Goal: Information Seeking & Learning: Learn about a topic

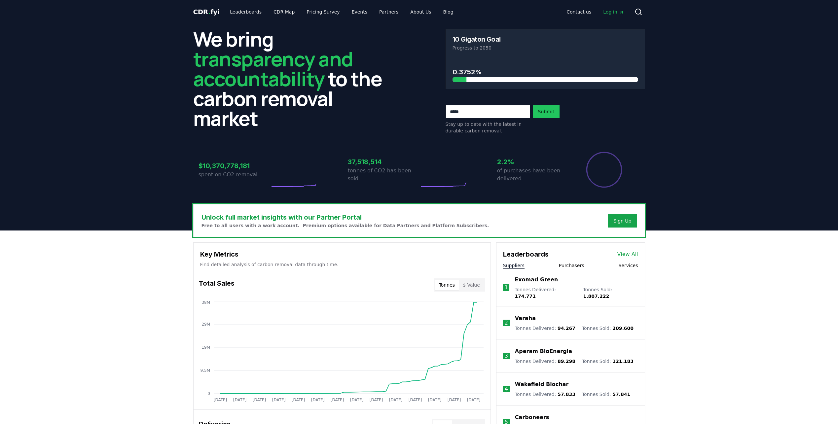
drag, startPoint x: 253, startPoint y: 173, endPoint x: 199, endPoint y: 168, distance: 53.7
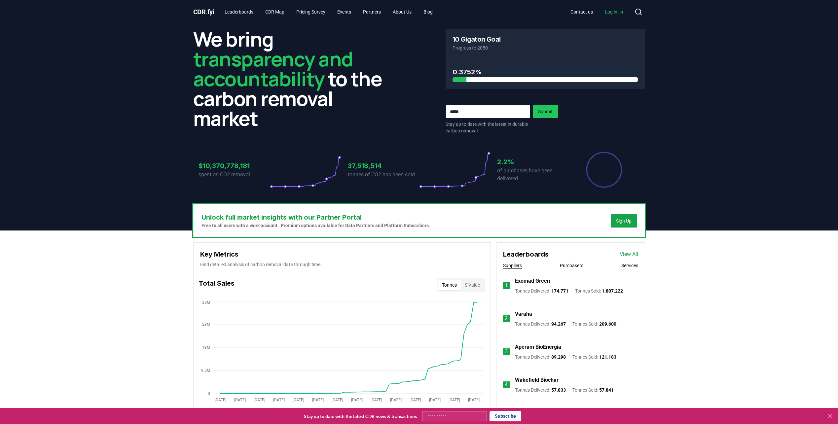
click at [592, 172] on icon "Percentage of sales delivered" at bounding box center [603, 169] width 37 height 37
drag, startPoint x: 530, startPoint y: 171, endPoint x: 515, endPoint y: 169, distance: 14.3
click at [528, 171] on p "of purchases have been delivered" at bounding box center [532, 175] width 71 height 16
drag, startPoint x: 490, startPoint y: 70, endPoint x: 446, endPoint y: 68, distance: 43.7
click at [450, 69] on div "0.3752%" at bounding box center [545, 73] width 199 height 31
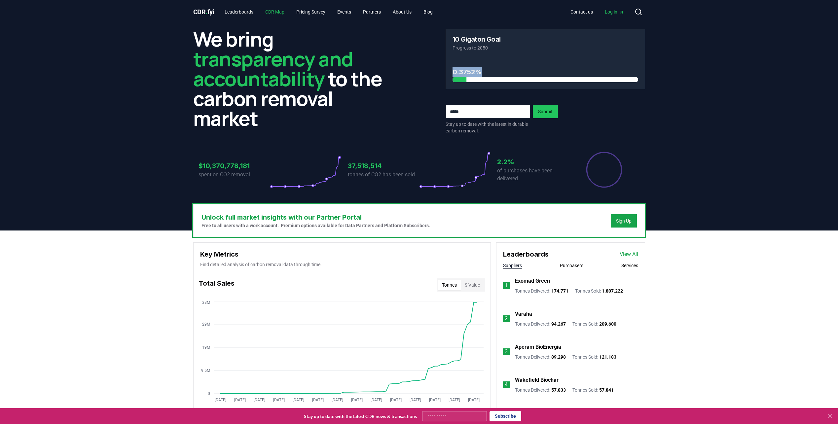
click at [271, 13] on link "CDR Map" at bounding box center [275, 12] width 30 height 12
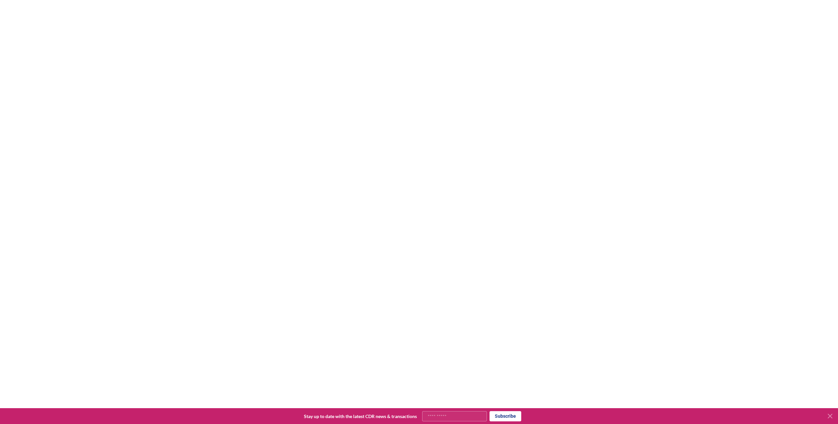
scroll to position [95, 0]
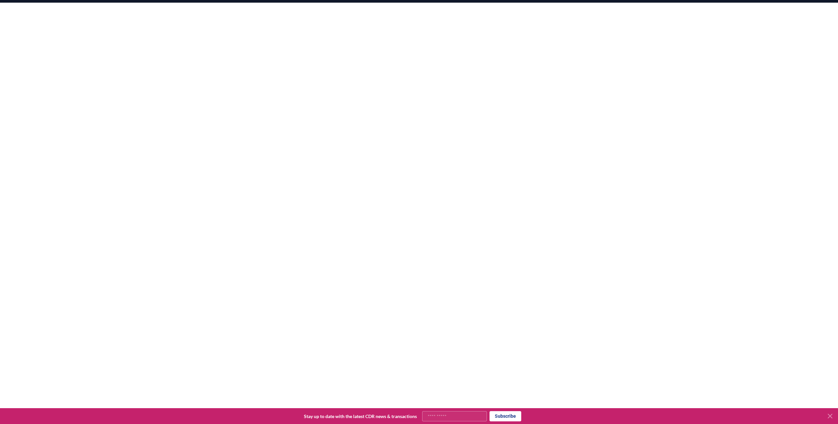
click at [749, 262] on div at bounding box center [419, 168] width 838 height 330
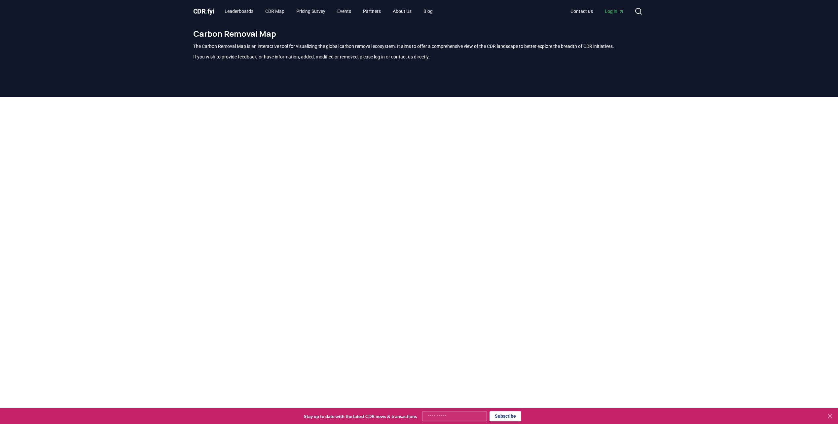
scroll to position [0, 0]
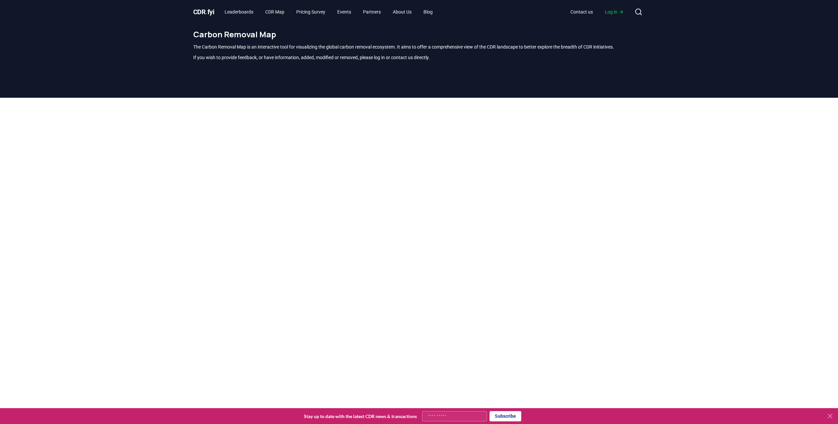
click at [683, 263] on div at bounding box center [419, 263] width 838 height 330
click at [242, 9] on link "Leaderboards" at bounding box center [238, 12] width 39 height 12
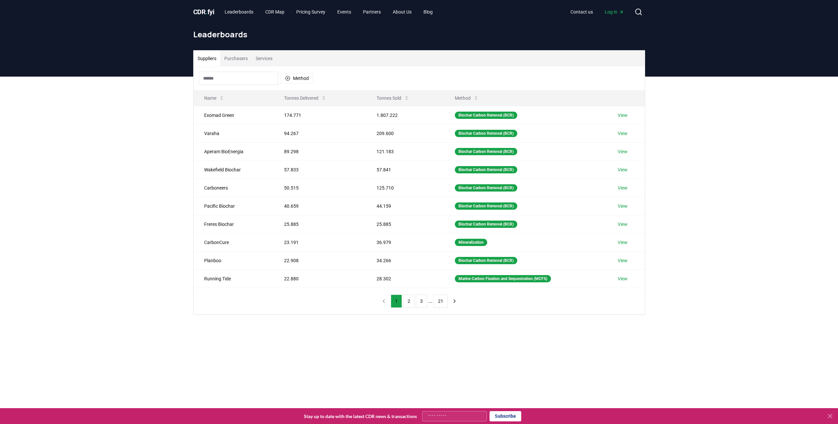
click at [235, 60] on button "Purchasers" at bounding box center [235, 59] width 31 height 16
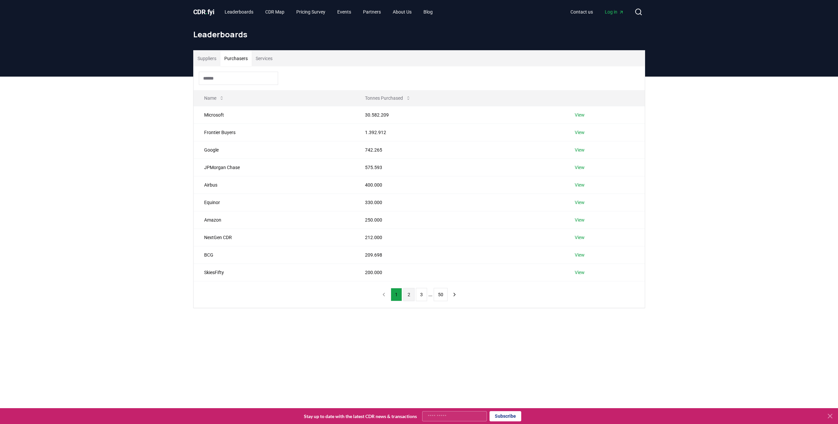
click at [409, 296] on button "2" at bounding box center [408, 294] width 11 height 13
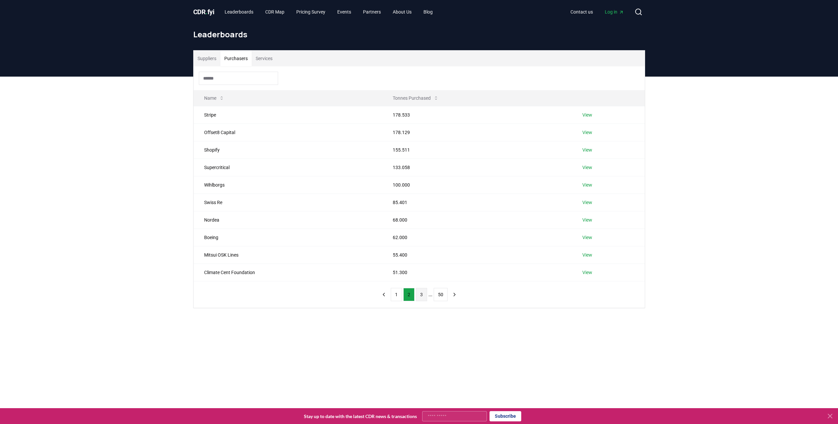
click at [420, 295] on button "3" at bounding box center [421, 294] width 11 height 13
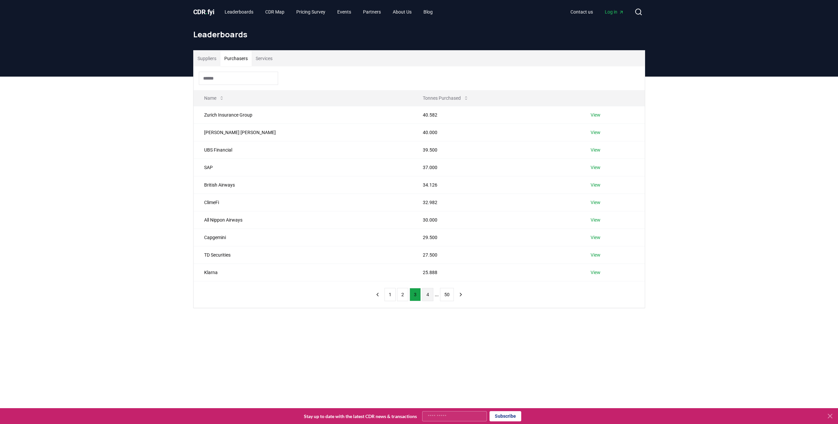
click at [428, 298] on button "4" at bounding box center [427, 294] width 11 height 13
click at [432, 296] on button "5" at bounding box center [430, 294] width 11 height 13
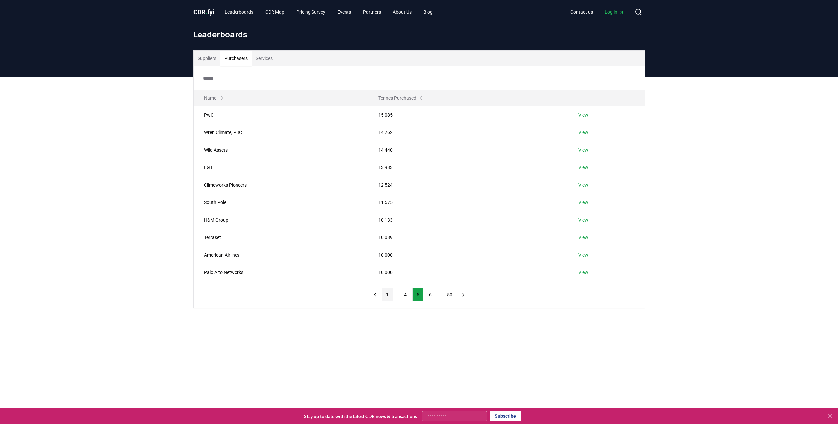
click at [385, 297] on button "1" at bounding box center [387, 294] width 11 height 13
drag, startPoint x: 203, startPoint y: 117, endPoint x: 227, endPoint y: 117, distance: 23.1
click at [227, 117] on td "Microsoft" at bounding box center [273, 114] width 161 height 17
click at [237, 118] on td "Microsoft" at bounding box center [273, 114] width 161 height 17
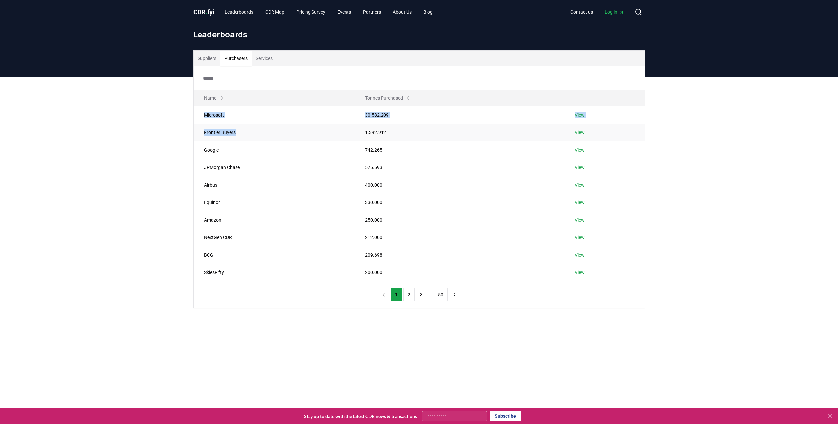
drag, startPoint x: 205, startPoint y: 116, endPoint x: 270, endPoint y: 138, distance: 68.9
click at [270, 138] on tbody "Microsoft 30.582.209 View Frontier Buyers 1.392.912 View Google 742.265 View JP…" at bounding box center [418, 193] width 451 height 175
click at [336, 137] on td "Frontier Buyers" at bounding box center [273, 131] width 161 height 17
drag, startPoint x: 234, startPoint y: 134, endPoint x: 203, endPoint y: 134, distance: 30.4
click at [203, 134] on td "Frontier Buyers" at bounding box center [273, 131] width 161 height 17
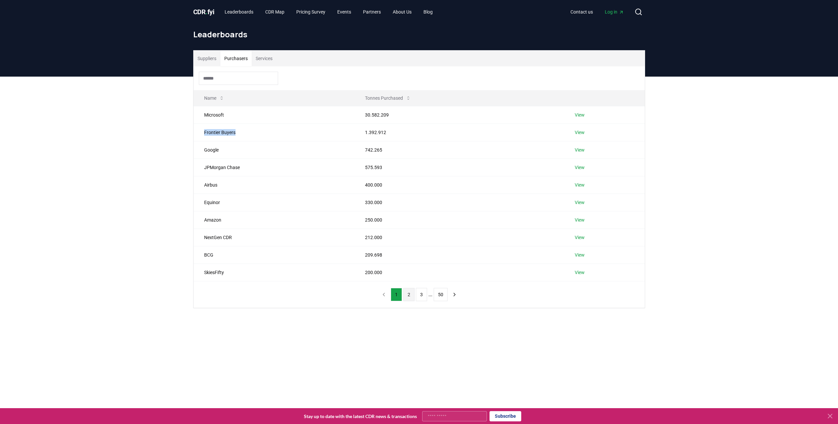
click at [411, 299] on button "2" at bounding box center [408, 294] width 11 height 13
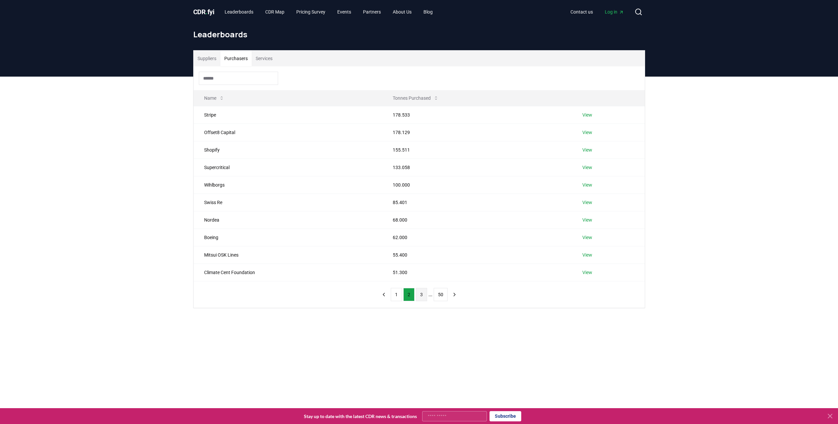
click at [420, 293] on button "3" at bounding box center [421, 294] width 11 height 13
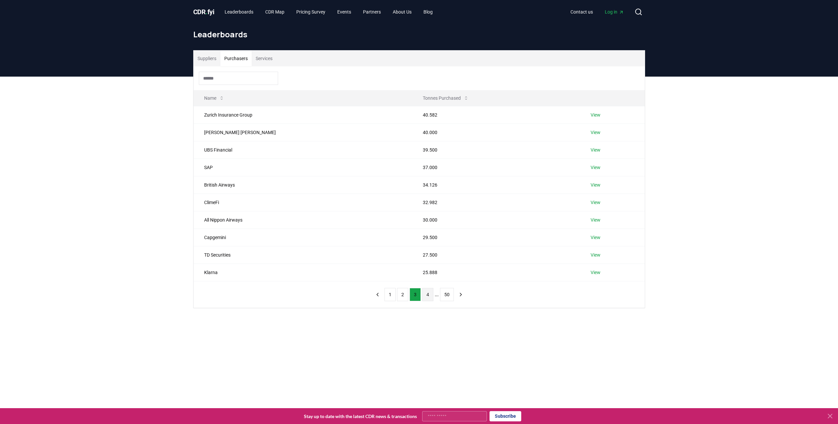
click at [426, 291] on button "4" at bounding box center [427, 294] width 11 height 13
click at [431, 294] on button "5" at bounding box center [430, 294] width 11 height 13
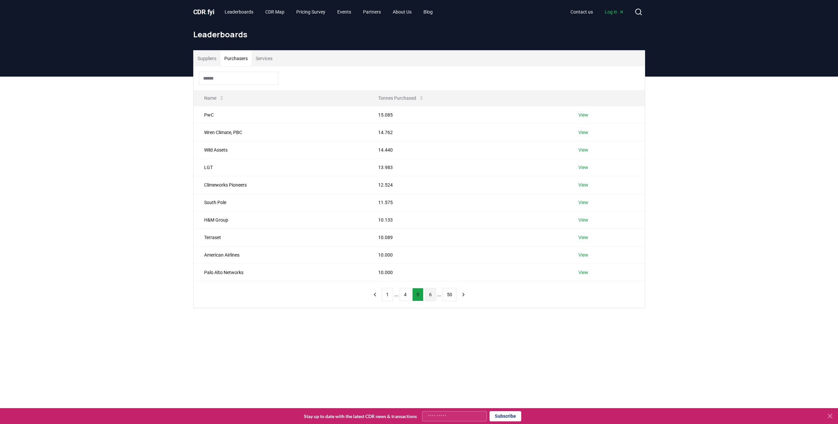
click at [431, 296] on button "6" at bounding box center [430, 294] width 11 height 13
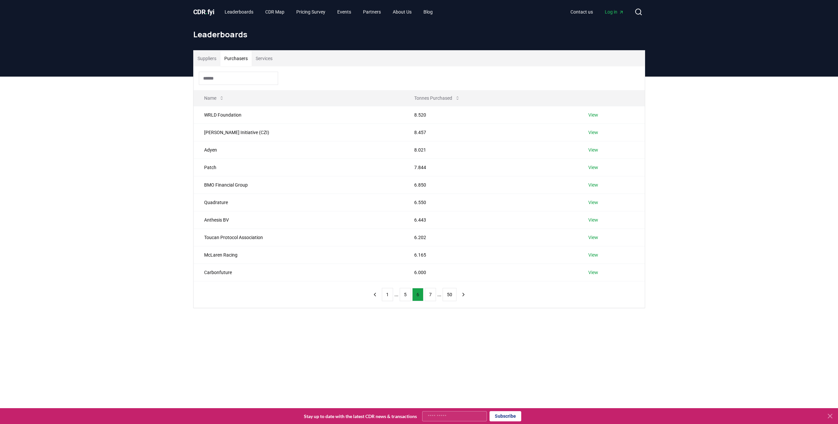
click at [431, 296] on button "7" at bounding box center [430, 294] width 11 height 13
click at [431, 296] on button "8" at bounding box center [430, 294] width 11 height 13
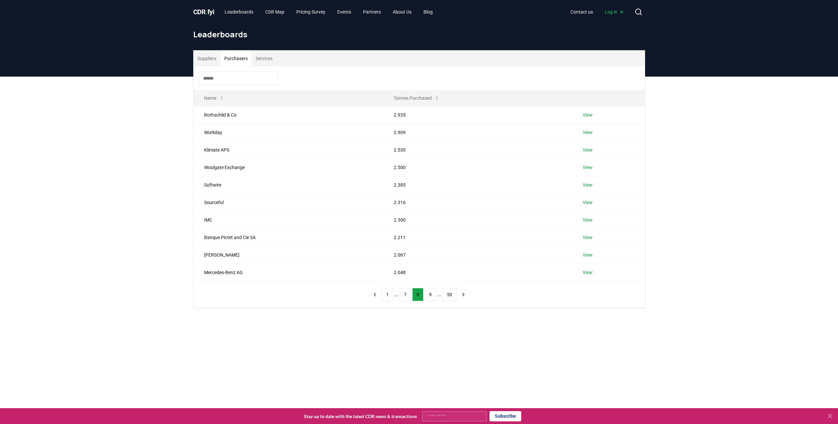
click at [431, 296] on button "9" at bounding box center [430, 294] width 11 height 13
click at [431, 296] on button "10" at bounding box center [430, 294] width 14 height 13
click at [431, 296] on button "11" at bounding box center [432, 294] width 14 height 13
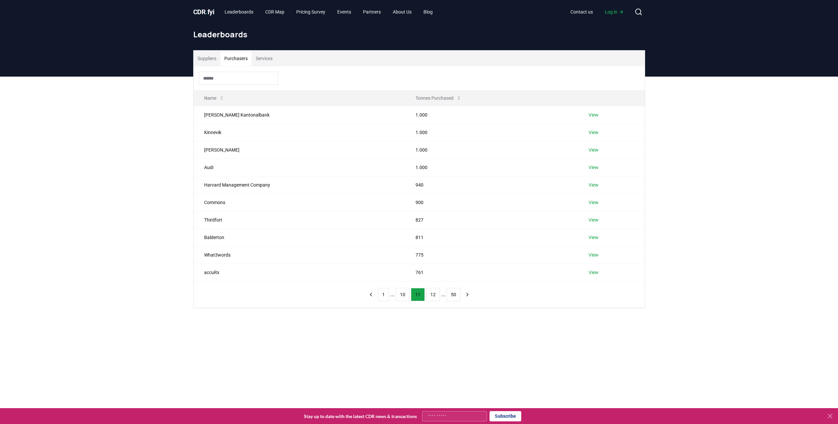
click at [431, 296] on button "12" at bounding box center [433, 294] width 14 height 13
click at [431, 296] on button "13" at bounding box center [433, 294] width 14 height 13
click at [431, 296] on button "14" at bounding box center [433, 294] width 14 height 13
click at [431, 296] on button "15" at bounding box center [433, 294] width 14 height 13
click at [431, 296] on button "16" at bounding box center [433, 294] width 14 height 13
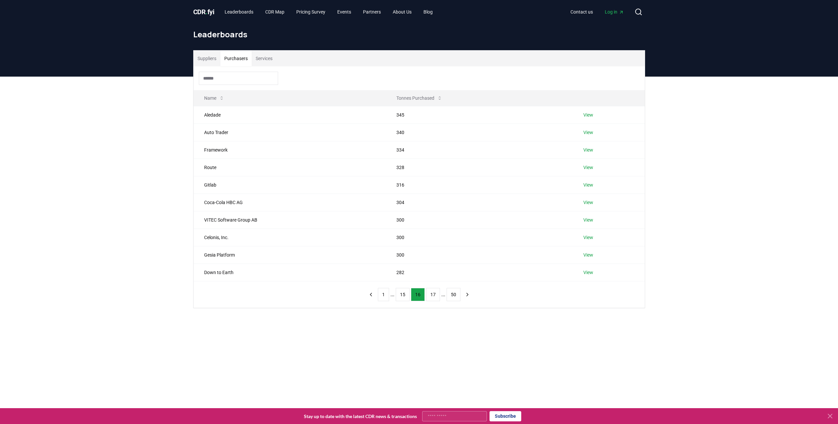
click at [431, 296] on button "17" at bounding box center [433, 294] width 14 height 13
click at [431, 296] on button "18" at bounding box center [433, 294] width 14 height 13
click at [431, 296] on button "19" at bounding box center [433, 294] width 14 height 13
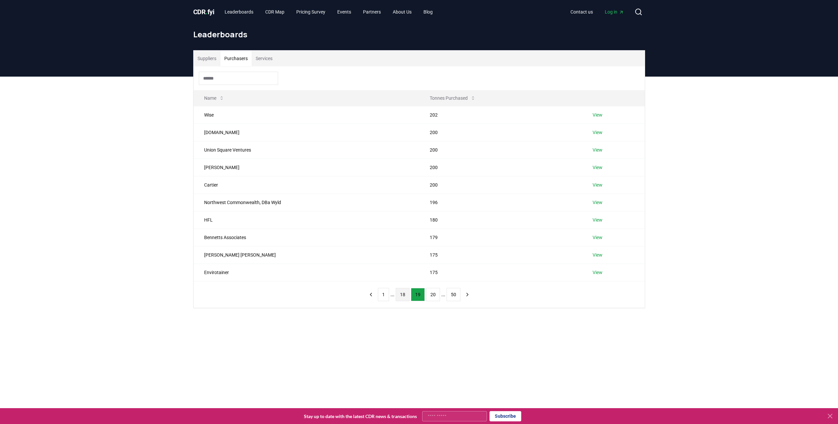
click at [431, 296] on button "20" at bounding box center [433, 294] width 14 height 13
click at [431, 296] on button "21" at bounding box center [433, 294] width 14 height 13
click at [237, 75] on input at bounding box center [238, 78] width 79 height 13
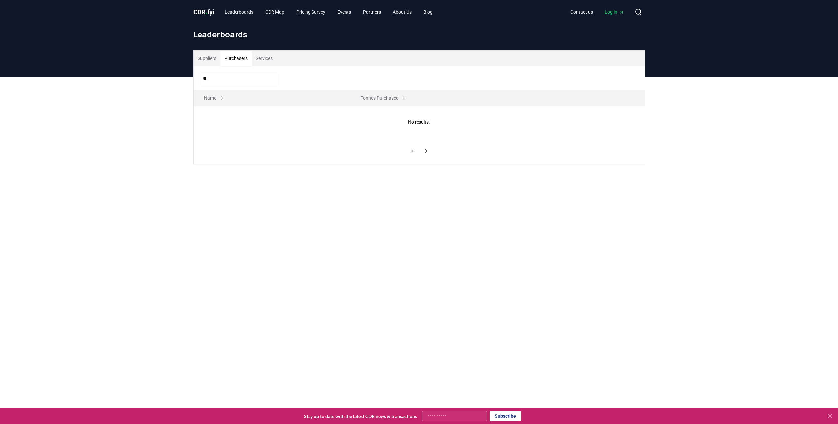
type input "*"
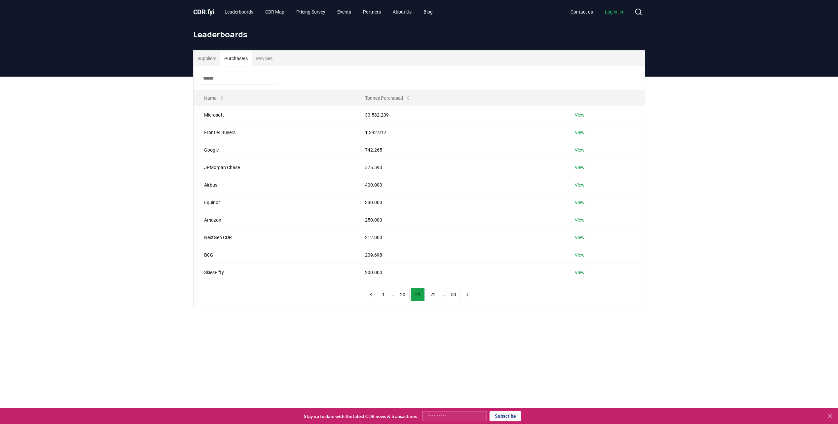
click at [271, 58] on button "Services" at bounding box center [264, 59] width 25 height 16
click at [408, 294] on button "2" at bounding box center [409, 294] width 11 height 13
click at [399, 296] on button "1" at bounding box center [397, 294] width 11 height 13
click at [409, 297] on button "2" at bounding box center [409, 294] width 11 height 13
click at [421, 296] on button "3" at bounding box center [422, 294] width 11 height 13
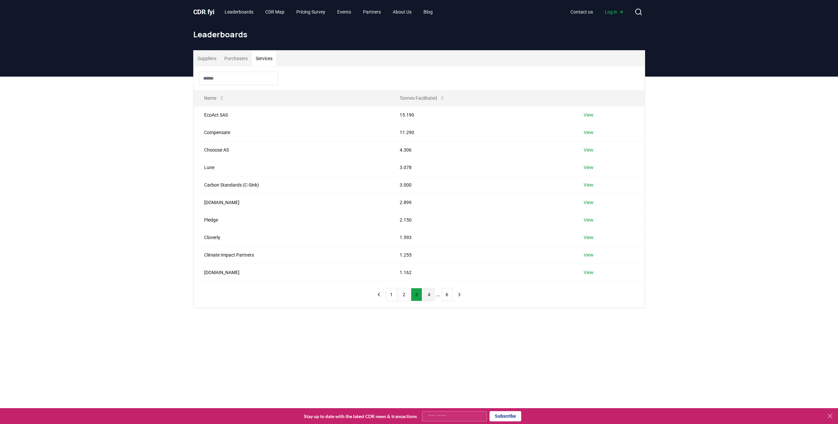
click at [427, 297] on button "4" at bounding box center [428, 294] width 11 height 13
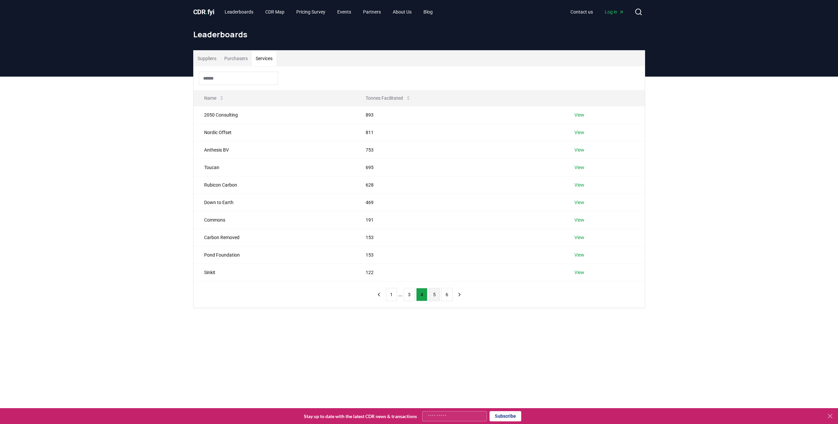
click at [431, 297] on button "5" at bounding box center [434, 294] width 11 height 13
click at [396, 292] on button "1" at bounding box center [397, 294] width 11 height 13
click at [222, 117] on td "Carbonfuture" at bounding box center [279, 114] width 173 height 17
click at [577, 110] on td "View" at bounding box center [606, 114] width 78 height 17
click at [582, 115] on link "View" at bounding box center [582, 115] width 10 height 7
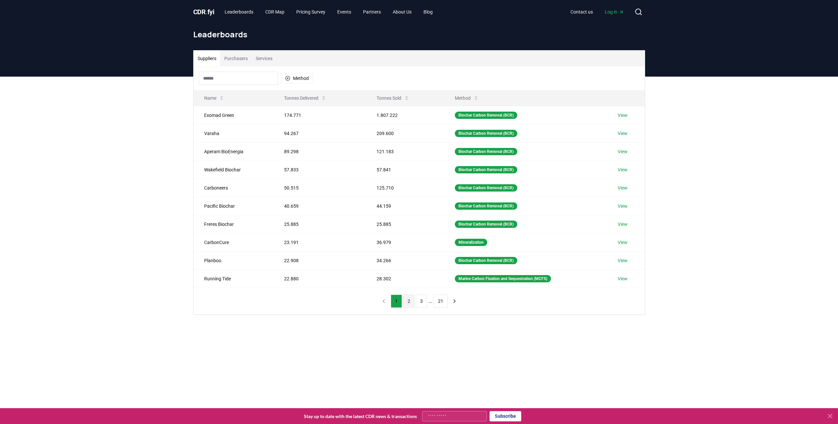
click at [408, 303] on button "2" at bounding box center [408, 301] width 11 height 13
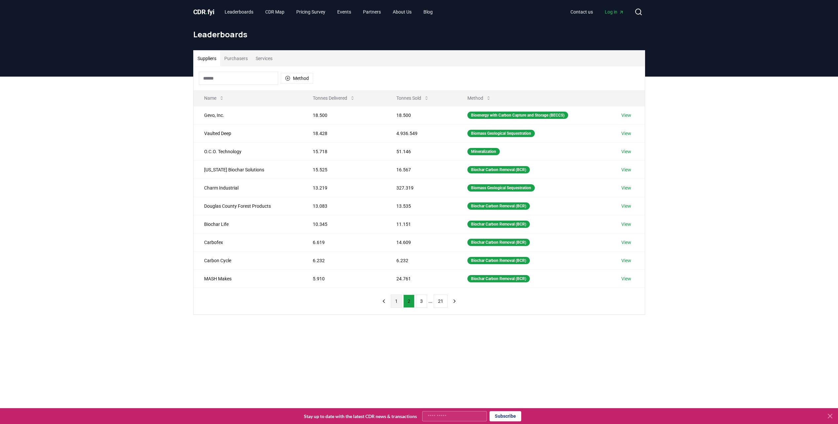
click at [398, 303] on button "1" at bounding box center [396, 301] width 11 height 13
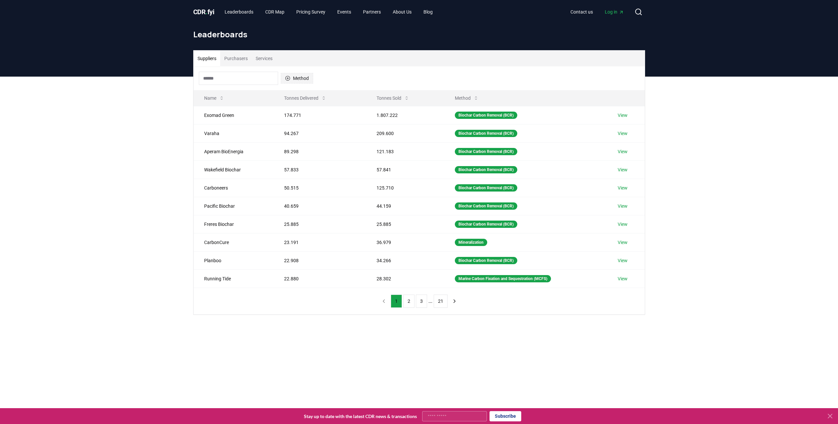
click at [288, 76] on icon "button" at bounding box center [287, 78] width 5 height 5
click at [332, 76] on div "Method" at bounding box center [418, 78] width 451 height 24
click at [244, 62] on button "Purchasers" at bounding box center [235, 59] width 31 height 16
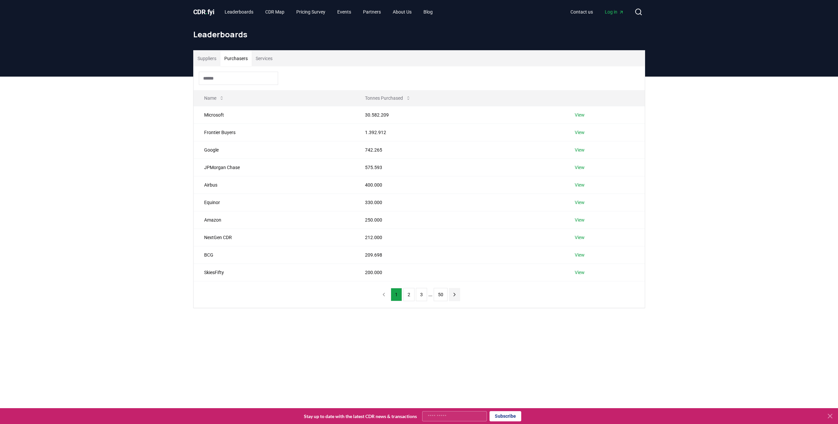
click at [453, 292] on icon "next page" at bounding box center [454, 295] width 6 height 6
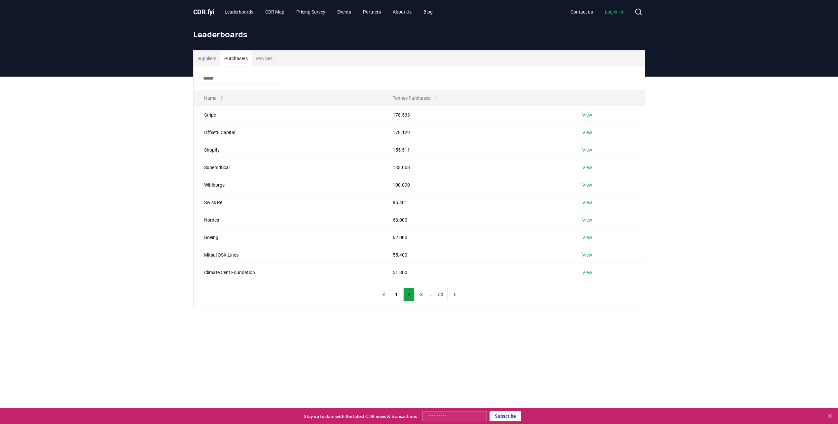
click at [383, 295] on icon "previous page" at bounding box center [384, 295] width 6 height 6
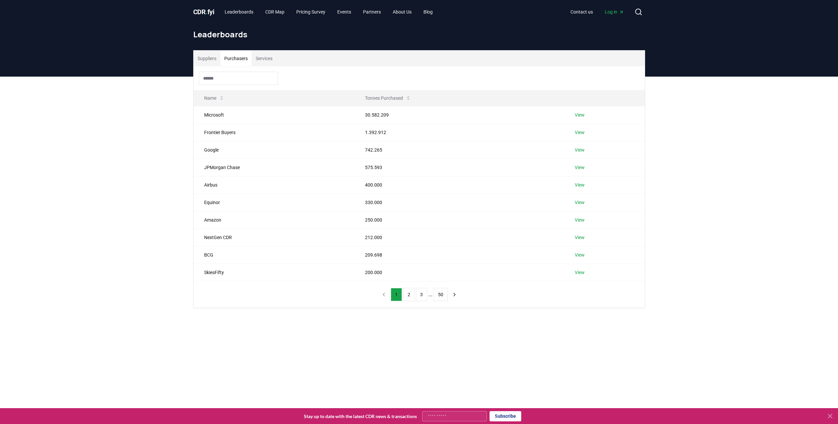
click at [211, 60] on button "Suppliers" at bounding box center [206, 59] width 27 height 16
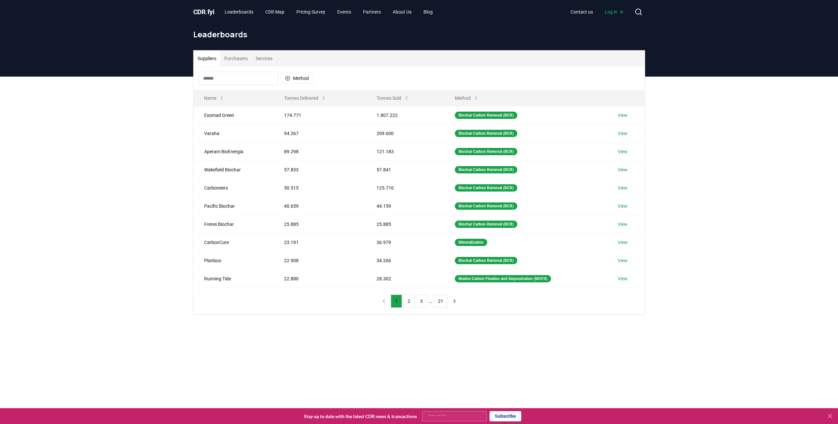
click at [235, 59] on button "Purchasers" at bounding box center [235, 59] width 31 height 16
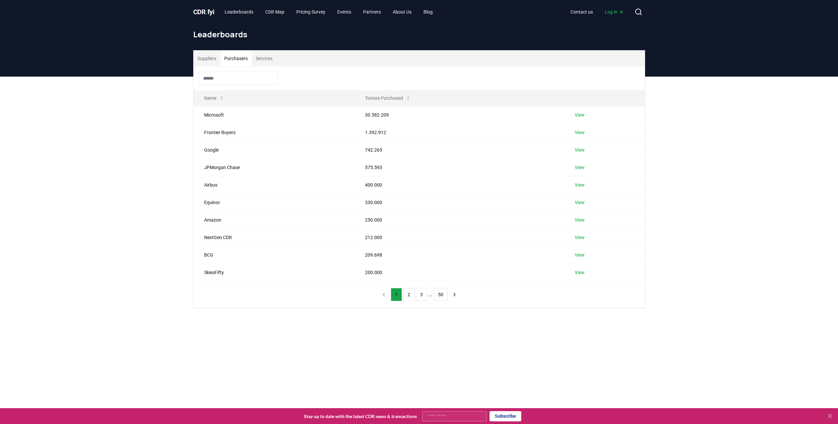
click at [205, 58] on button "Suppliers" at bounding box center [206, 59] width 27 height 16
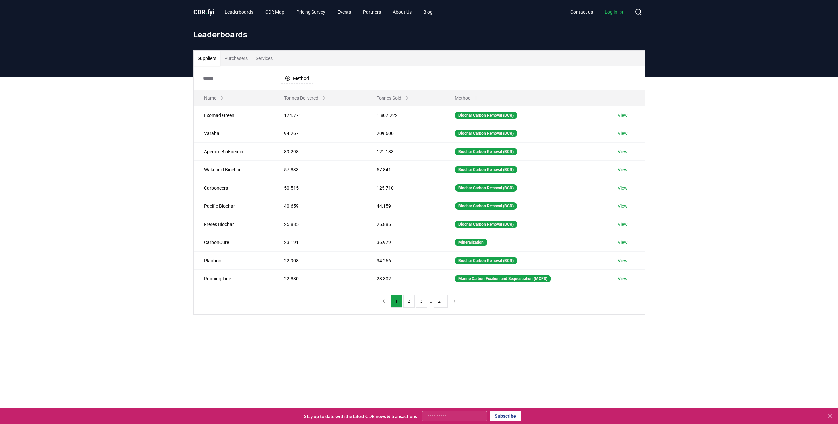
click at [388, 300] on nav "1 2 3 ... 21" at bounding box center [419, 301] width 82 height 13
click at [379, 300] on nav "1 2 3 ... 21" at bounding box center [419, 301] width 82 height 13
click at [382, 301] on nav "1 2 3 ... 21" at bounding box center [419, 301] width 82 height 13
click at [247, 55] on button "Purchasers" at bounding box center [235, 59] width 31 height 16
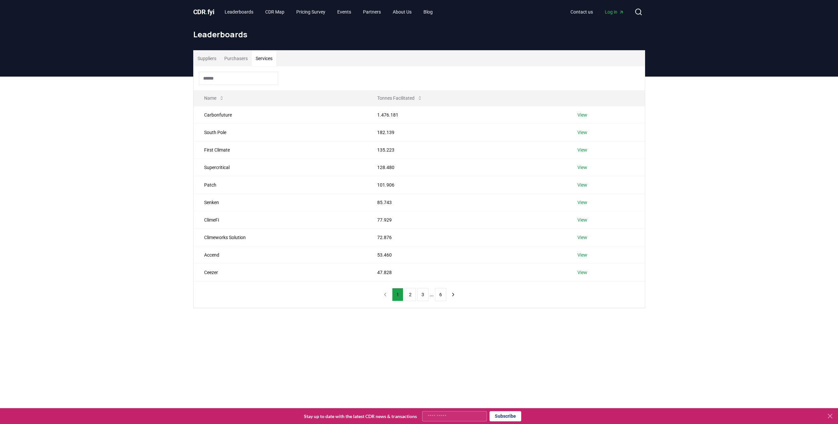
click at [262, 55] on button "Services" at bounding box center [264, 59] width 25 height 16
drag, startPoint x: 250, startPoint y: 116, endPoint x: 202, endPoint y: 115, distance: 47.6
click at [202, 115] on td "Carbonfuture" at bounding box center [279, 114] width 173 height 17
click at [204, 9] on span "CDR . fyi" at bounding box center [203, 12] width 21 height 8
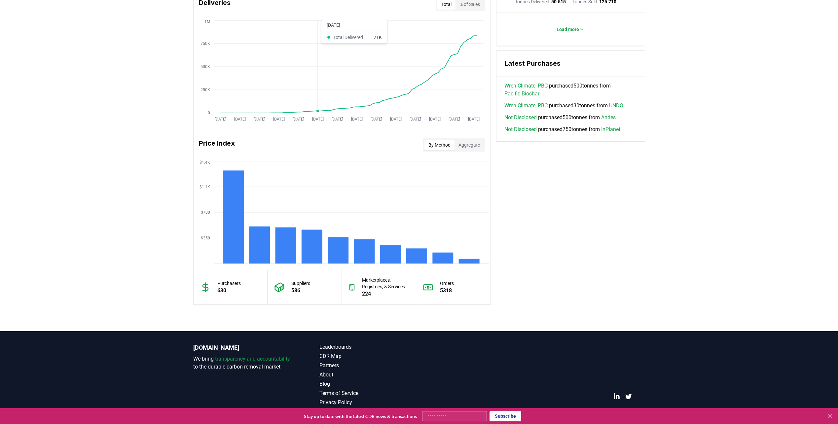
scroll to position [425, 0]
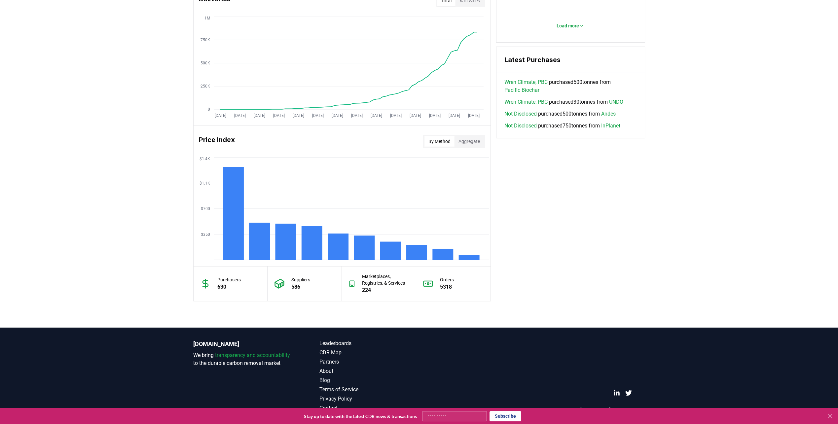
click at [330, 381] on link "Blog" at bounding box center [369, 380] width 100 height 8
click at [323, 380] on link "Blog" at bounding box center [369, 380] width 100 height 8
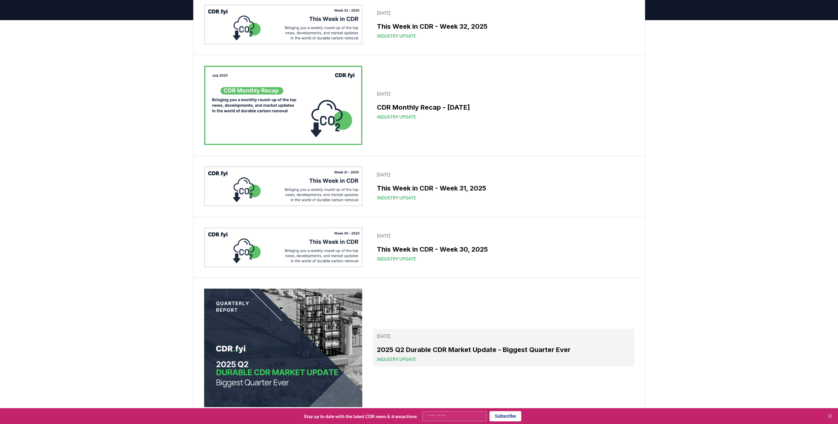
scroll to position [165, 0]
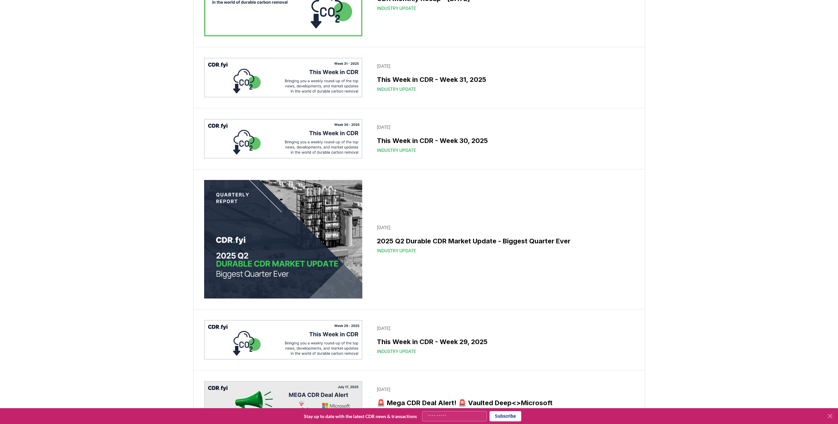
click at [320, 246] on img at bounding box center [283, 239] width 158 height 119
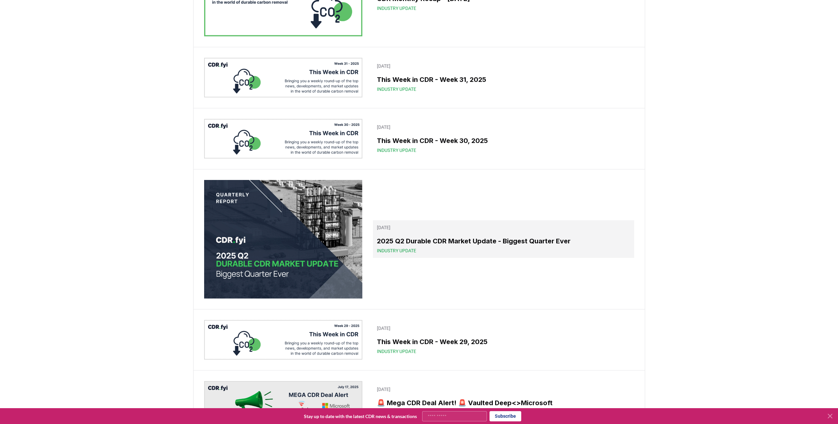
click at [390, 241] on h3 "2025 Q2 Durable CDR Market Update - Biggest Quarter Ever" at bounding box center [503, 241] width 253 height 10
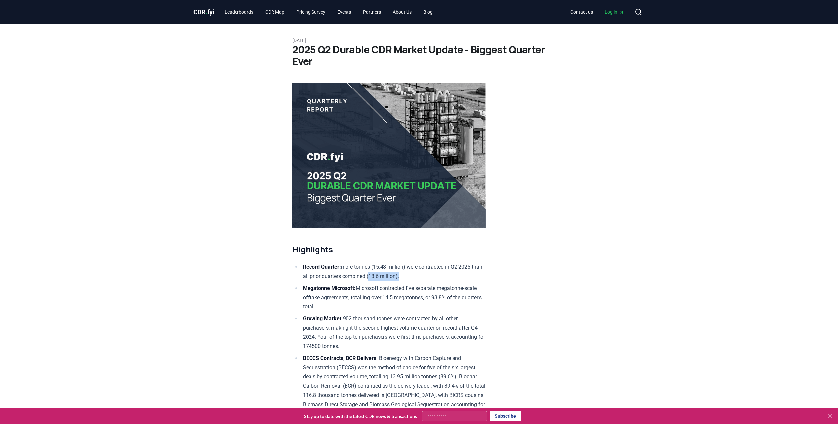
drag, startPoint x: 423, startPoint y: 275, endPoint x: 363, endPoint y: 267, distance: 60.5
click at [384, 271] on li "Record Quarter: more tonnes (15.48 million) were contracted in Q2 2025 than all…" at bounding box center [393, 271] width 185 height 18
click at [353, 264] on li "Record Quarter: more tonnes (15.48 million) were contracted in Q2 2025 than all…" at bounding box center [393, 271] width 185 height 18
drag, startPoint x: 417, startPoint y: 274, endPoint x: 347, endPoint y: 278, distance: 69.5
click at [341, 274] on li "Record Quarter: more tonnes (15.48 million) were contracted in Q2 2025 than all…" at bounding box center [393, 271] width 185 height 18
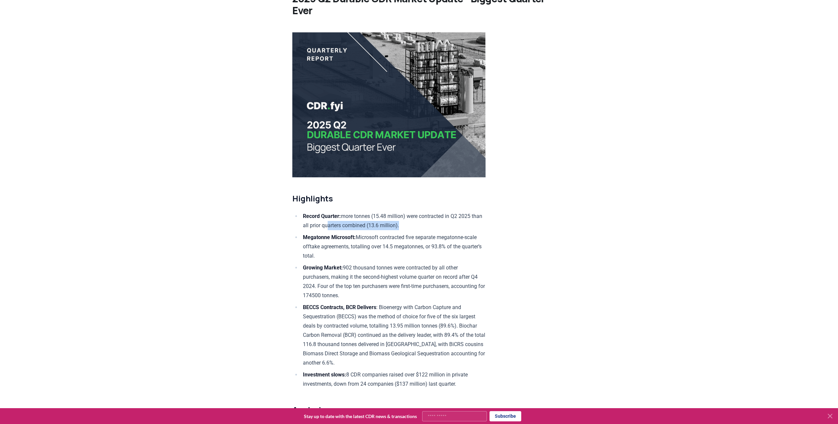
scroll to position [66, 0]
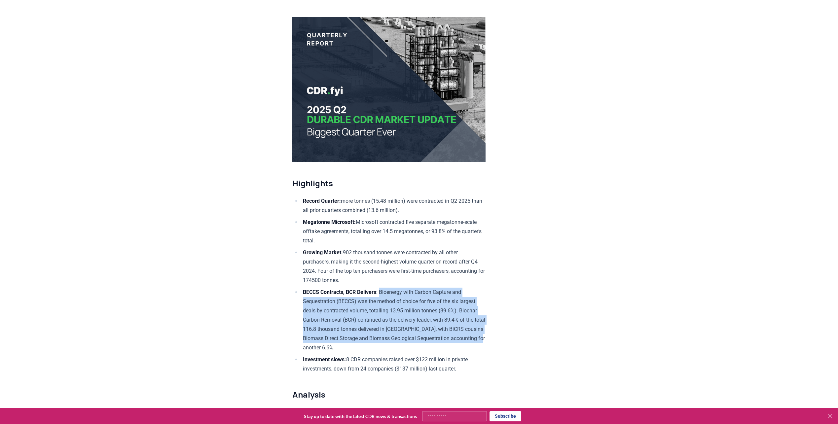
drag, startPoint x: 382, startPoint y: 288, endPoint x: 374, endPoint y: 343, distance: 56.1
click at [374, 343] on li "BECCS Contracts, BCR Delivers : Bioenergy with Carbon Capture and Sequestration…" at bounding box center [393, 320] width 185 height 65
click at [384, 323] on li "BECCS Contracts, BCR Delivers : Bioenergy with Carbon Capture and Sequestration…" at bounding box center [393, 320] width 185 height 65
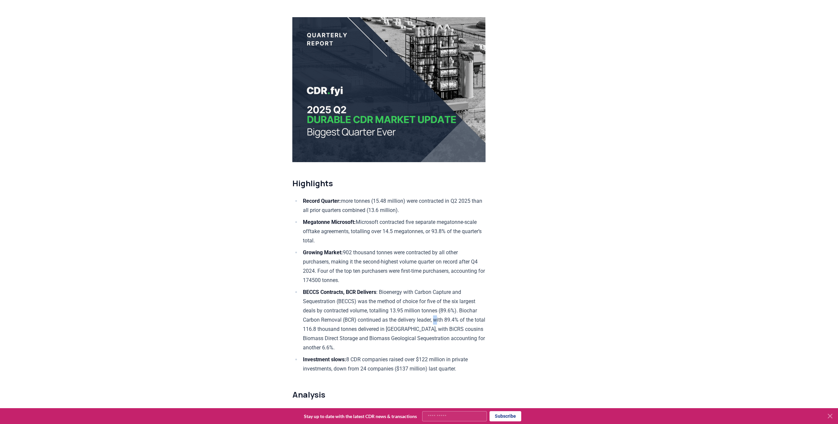
click at [436, 322] on li "BECCS Contracts, BCR Delivers : Bioenergy with Carbon Capture and Sequestration…" at bounding box center [393, 320] width 185 height 65
click at [343, 326] on li "BECCS Contracts, BCR Delivers : Bioenergy with Carbon Capture and Sequestration…" at bounding box center [393, 320] width 185 height 65
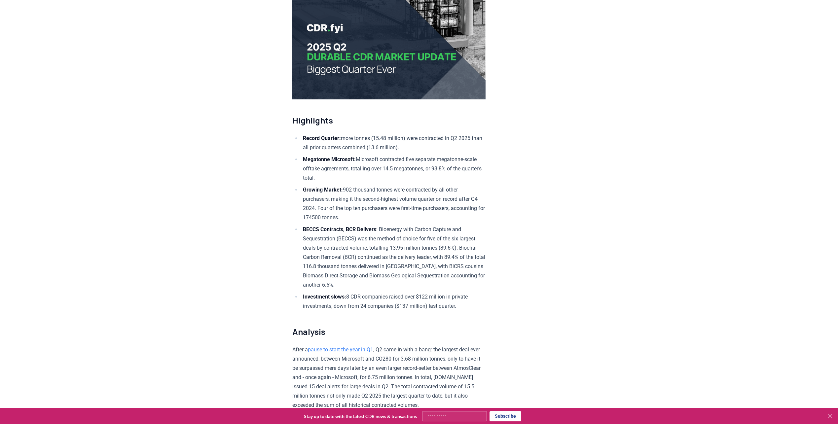
scroll to position [165, 0]
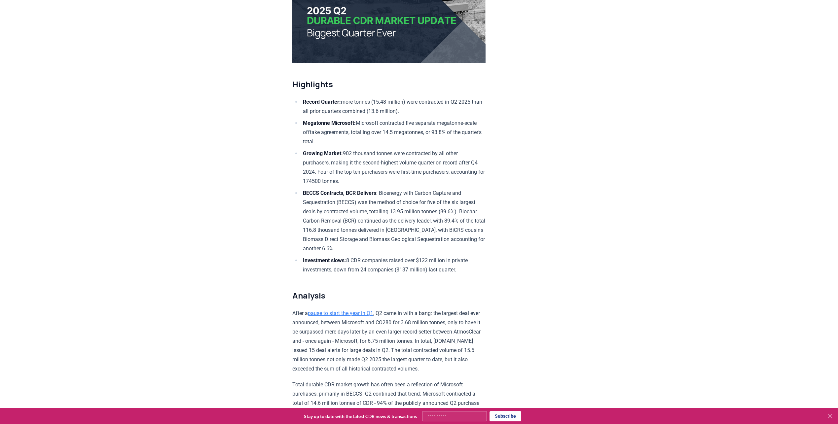
drag, startPoint x: 322, startPoint y: 330, endPoint x: 336, endPoint y: 330, distance: 13.9
click at [323, 330] on p "After a pause to start the year in Q1 , Q2 came in with a bang: the largest dea…" at bounding box center [388, 341] width 193 height 65
click at [358, 328] on p "After a pause to start the year in Q1 , Q2 came in with a bang: the largest dea…" at bounding box center [388, 341] width 193 height 65
drag, startPoint x: 365, startPoint y: 338, endPoint x: 414, endPoint y: 340, distance: 49.9
click at [400, 341] on p "After a pause to start the year in Q1 , Q2 came in with a bang: the largest dea…" at bounding box center [388, 341] width 193 height 65
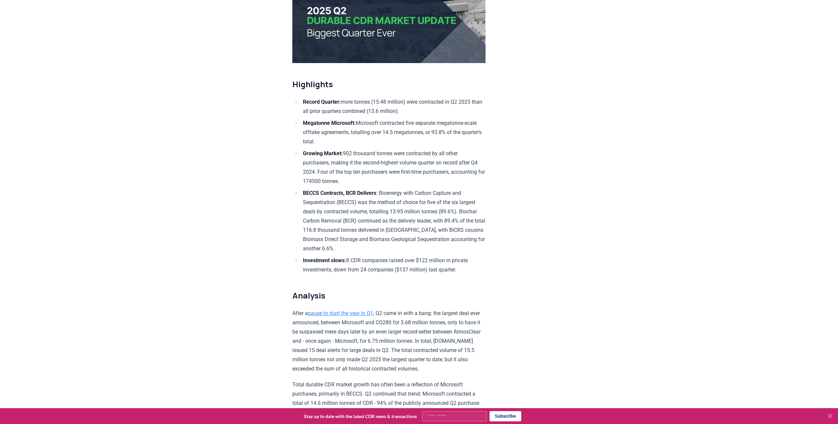
click at [363, 351] on p "After a pause to start the year in Q1 , Q2 came in with a bang: the largest dea…" at bounding box center [388, 341] width 193 height 65
click at [436, 367] on p "After a pause to start the year in Q1 , Q2 came in with a bang: the largest dea…" at bounding box center [388, 341] width 193 height 65
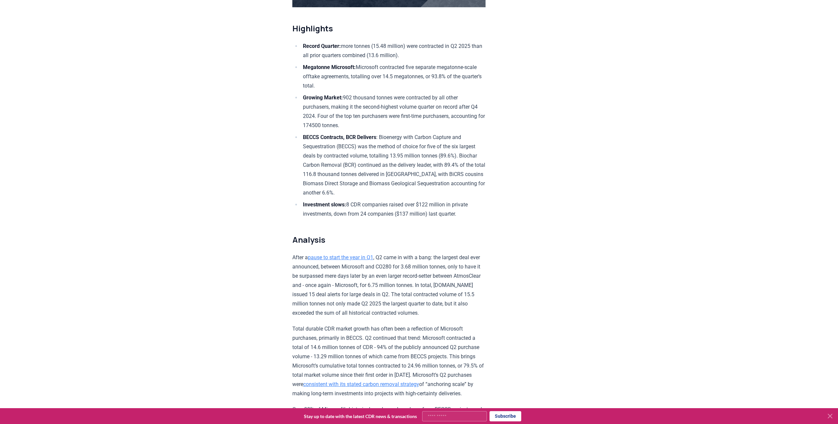
scroll to position [231, 0]
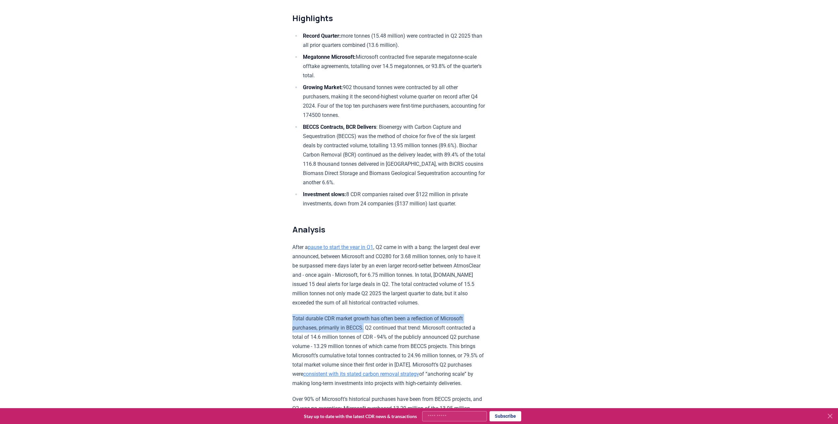
drag, startPoint x: 288, startPoint y: 315, endPoint x: 363, endPoint y: 327, distance: 76.6
click at [322, 338] on p "Total durable CDR market growth has often been a reflection of Microsoft purcha…" at bounding box center [388, 351] width 193 height 74
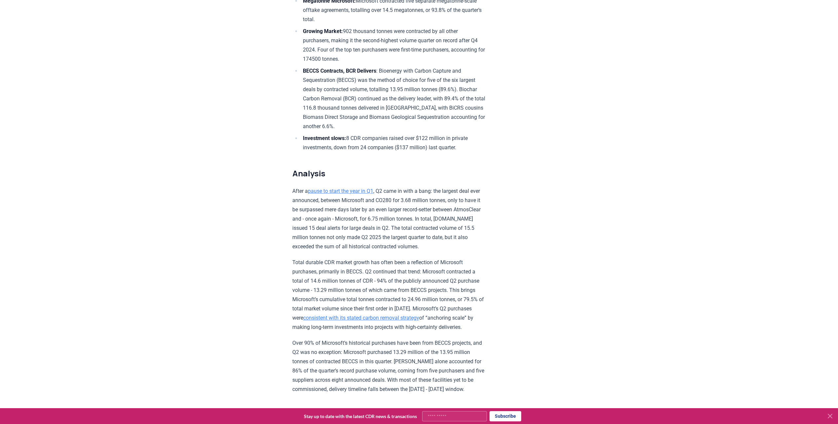
scroll to position [297, 0]
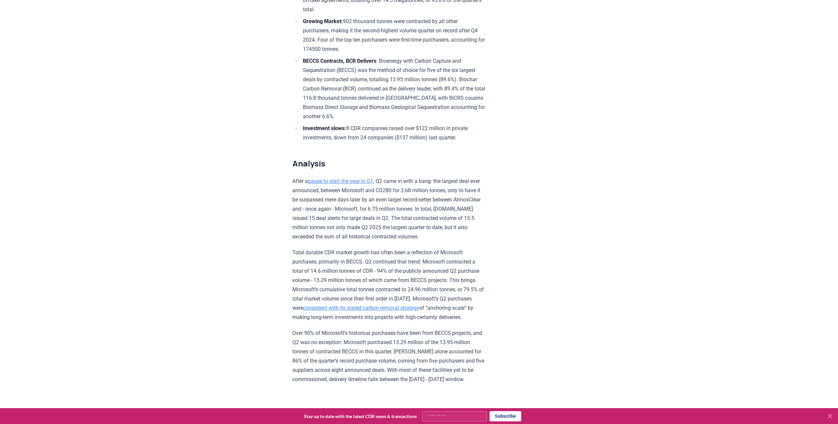
click at [419, 305] on link "consistent with its stated carbon removal strategy" at bounding box center [361, 308] width 116 height 6
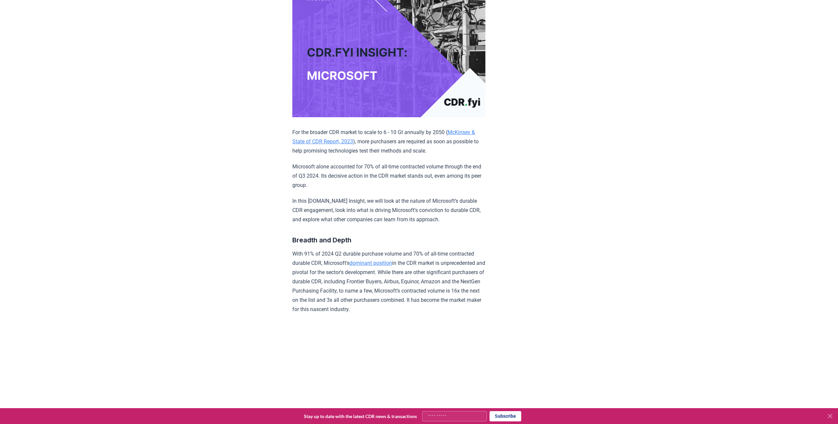
scroll to position [132, 0]
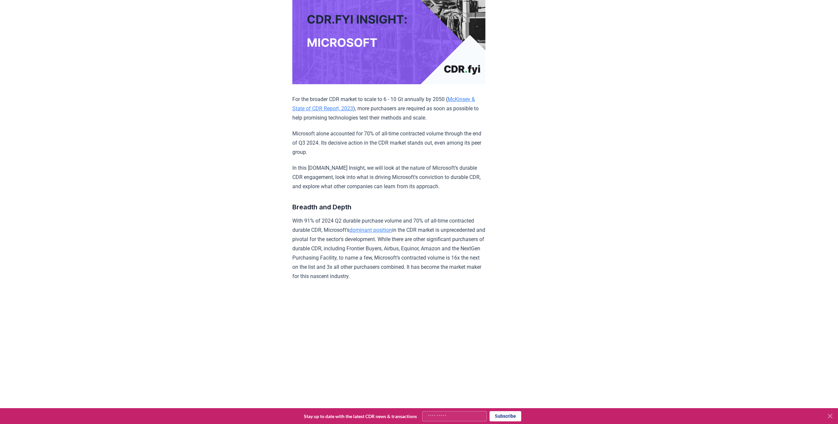
drag, startPoint x: 344, startPoint y: 241, endPoint x: 354, endPoint y: 239, distance: 10.4
click at [345, 240] on p "With 91% of 2024 Q2 durable purchase volume and 70% of all-time contracted dura…" at bounding box center [388, 248] width 193 height 65
click at [396, 238] on p "With 91% of 2024 Q2 durable purchase volume and 70% of all-time contracted dura…" at bounding box center [388, 248] width 193 height 65
drag, startPoint x: 429, startPoint y: 236, endPoint x: 462, endPoint y: 241, distance: 32.8
click at [462, 241] on p "With 91% of 2024 Q2 durable purchase volume and 70% of all-time contracted dura…" at bounding box center [388, 248] width 193 height 65
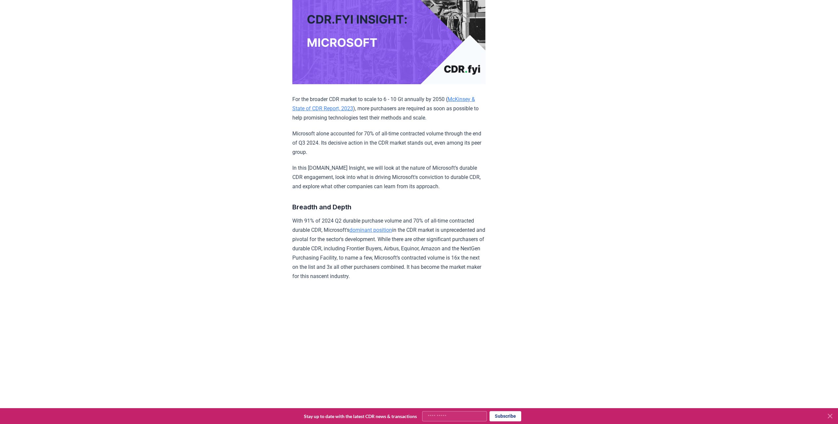
click at [364, 243] on p "With 91% of 2024 Q2 durable purchase volume and 70% of all-time contracted dura…" at bounding box center [388, 248] width 193 height 65
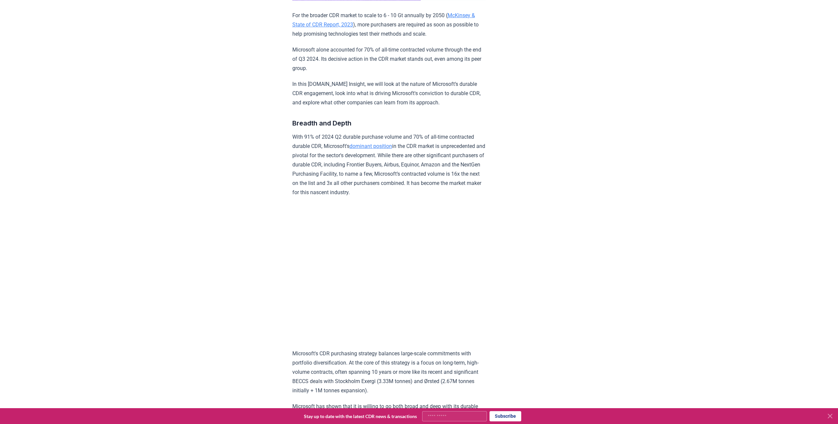
scroll to position [264, 0]
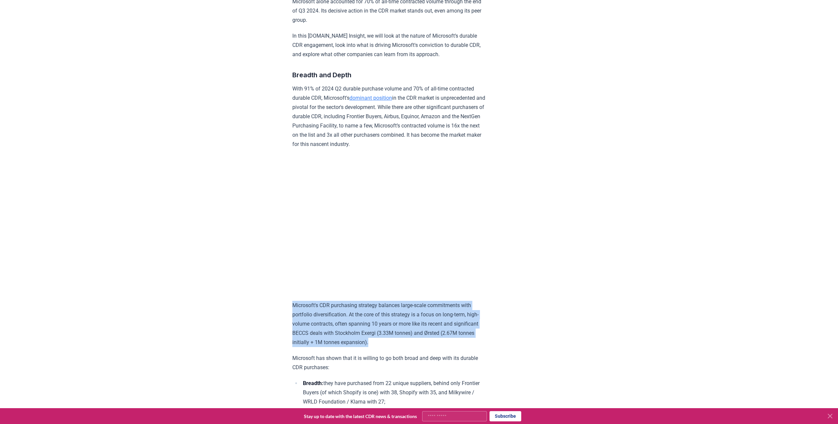
drag, startPoint x: 419, startPoint y: 351, endPoint x: 288, endPoint y: 315, distance: 135.8
click at [351, 322] on p "Microsoft's CDR purchasing strategy balances large-scale commitments with portf…" at bounding box center [388, 324] width 193 height 46
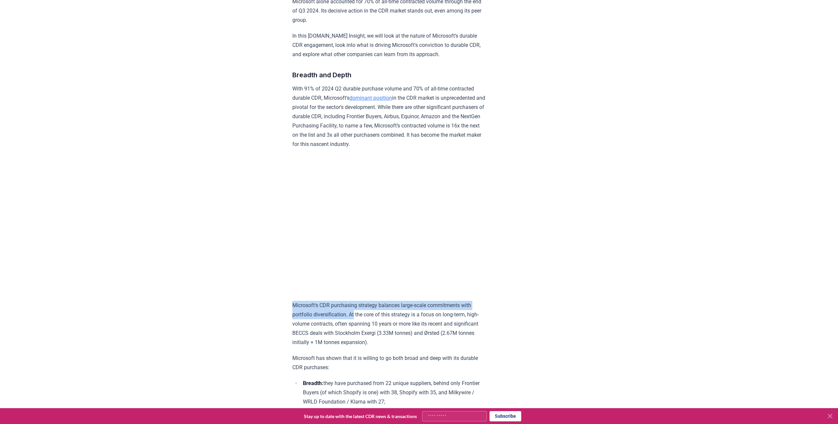
drag, startPoint x: 351, startPoint y: 322, endPoint x: 294, endPoint y: 315, distance: 57.1
click at [294, 315] on p "Microsoft's CDR purchasing strategy balances large-scale commitments with portf…" at bounding box center [388, 324] width 193 height 46
